Goal: Task Accomplishment & Management: Use online tool/utility

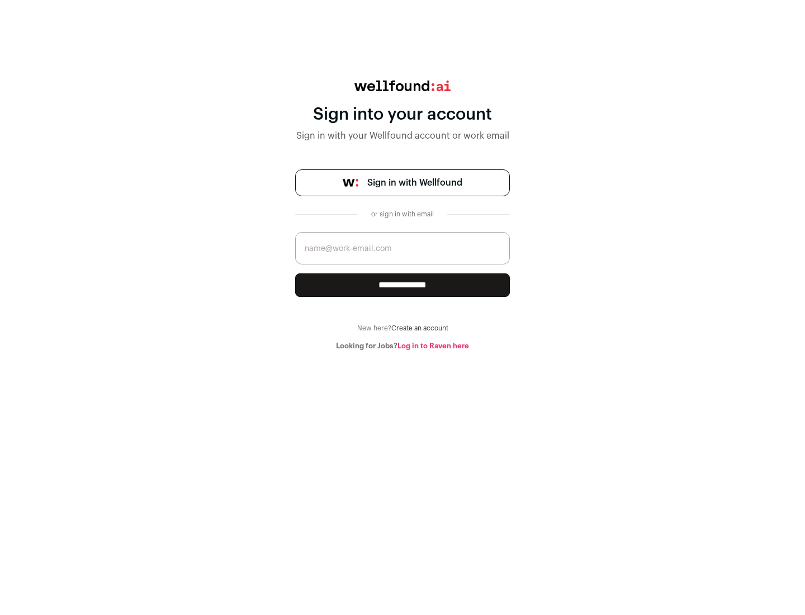
click at [414, 183] on span "Sign in with Wellfound" at bounding box center [414, 182] width 95 height 13
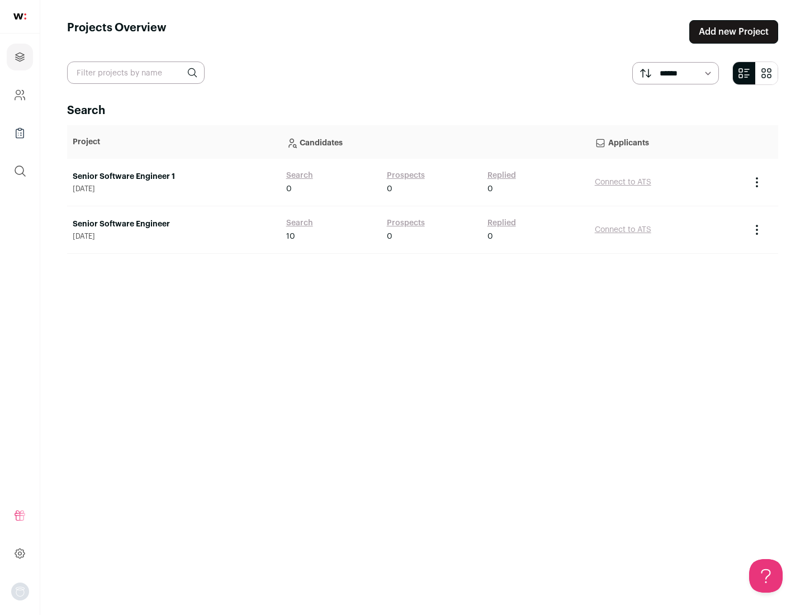
click at [173, 224] on link "Senior Software Engineer" at bounding box center [174, 224] width 202 height 11
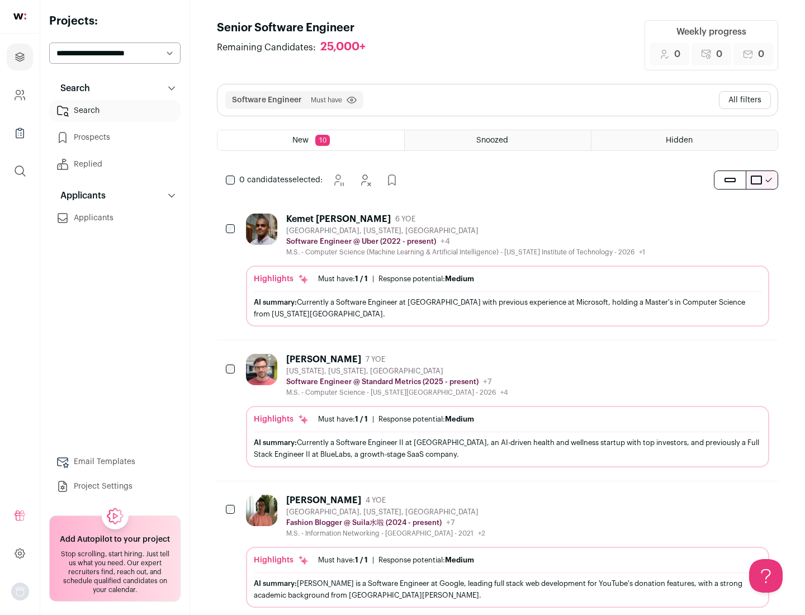
click at [498, 270] on div "Highlights Must have: 1 / 1 How many must haves have been fulfilled? | Response…" at bounding box center [507, 296] width 523 height 61
